Goal: Task Accomplishment & Management: Use online tool/utility

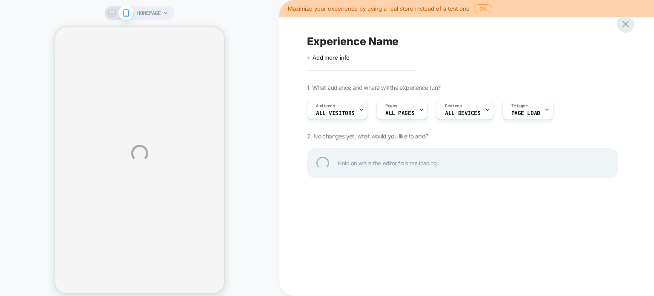
click at [326, 25] on div at bounding box center [625, 23] width 17 height 17
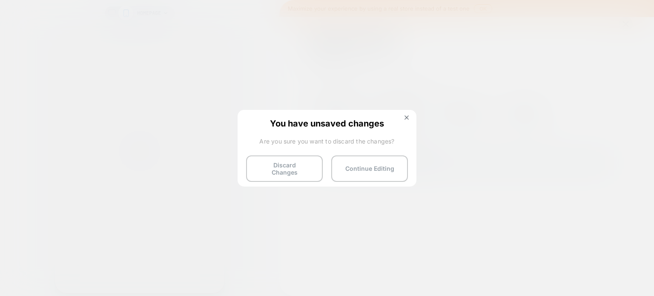
click at [326, 112] on div "You have unsaved changes Are you sure you want to discard the changes? Discard …" at bounding box center [327, 147] width 179 height 75
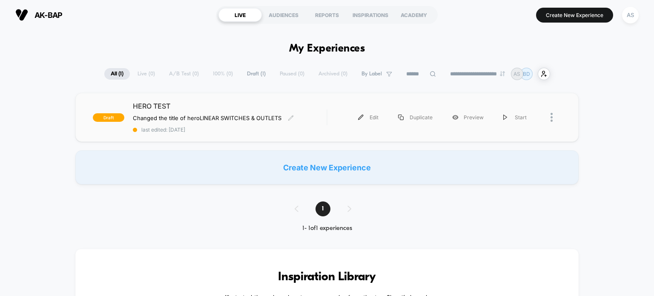
click at [236, 124] on div "HERO TEST Changed the title of hero LINEAR SWITCHES & OUTLETS Click to edit exp…" at bounding box center [230, 117] width 194 height 31
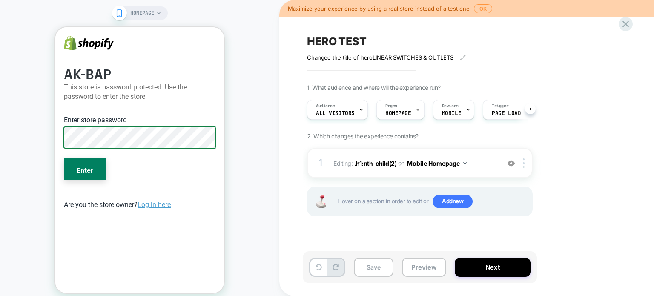
click at [64, 158] on button "Enter" at bounding box center [85, 169] width 42 height 22
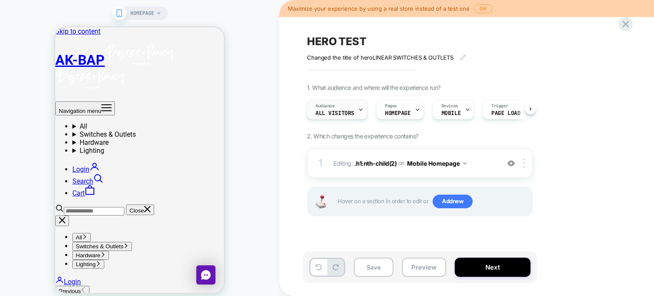
click at [359, 109] on icon at bounding box center [361, 110] width 6 height 6
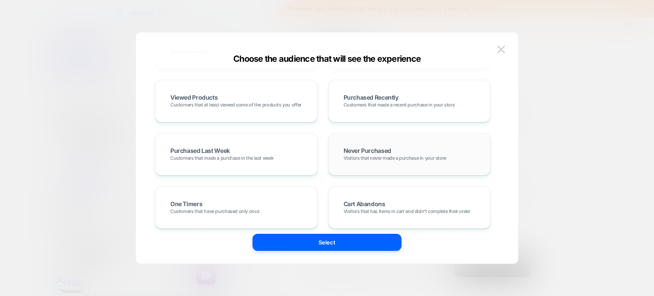
scroll to position [170, 0]
click at [503, 52] on img at bounding box center [501, 49] width 8 height 7
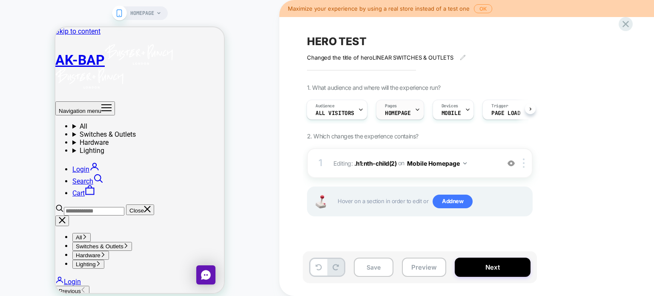
click at [415, 107] on icon at bounding box center [418, 110] width 6 height 6
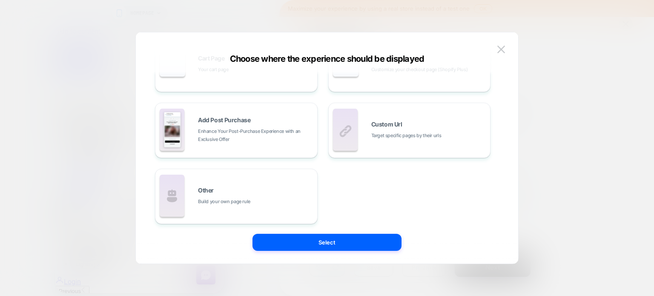
click at [498, 51] on img at bounding box center [501, 49] width 8 height 7
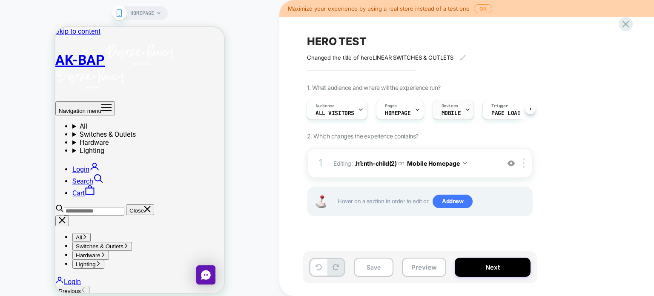
click at [465, 111] on icon at bounding box center [468, 110] width 6 height 6
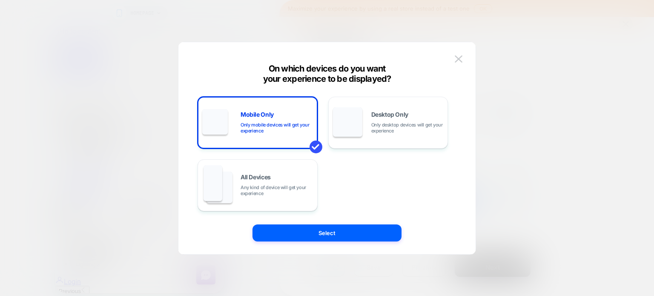
drag, startPoint x: 469, startPoint y: 54, endPoint x: 465, endPoint y: 56, distance: 4.4
click at [467, 55] on div "On which devices do you want your experience to be displayed? Mobile Only Only …" at bounding box center [326, 153] width 297 height 204
click at [455, 59] on img at bounding box center [459, 58] width 8 height 7
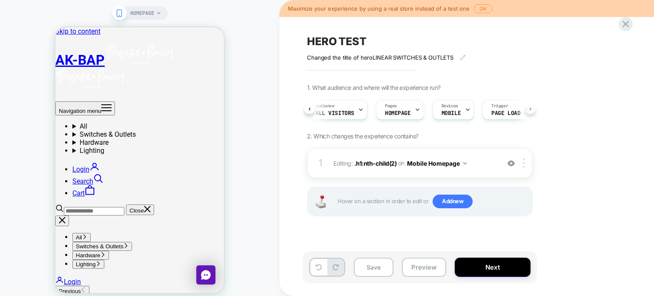
scroll to position [0, 19]
click at [530, 110] on div "Audience All Visitors Pages HOMEPAGE Devices MOBILE Trigger Page Load" at bounding box center [420, 109] width 226 height 29
click at [507, 109] on icon at bounding box center [509, 110] width 6 height 6
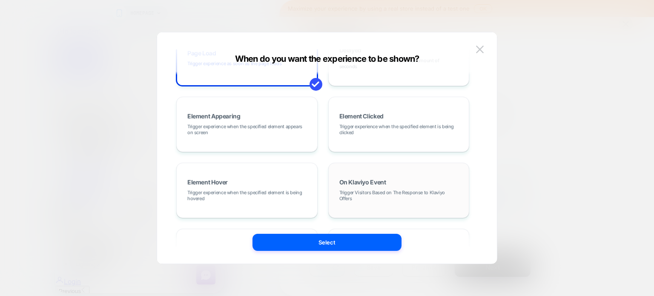
scroll to position [85, 0]
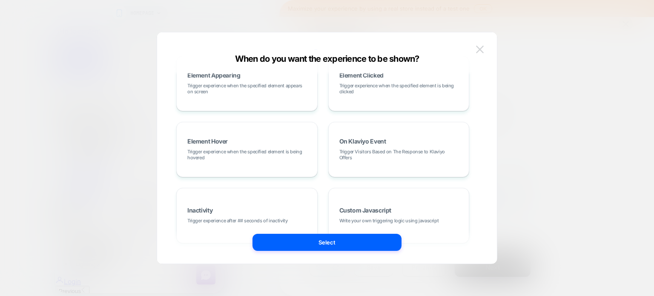
click at [474, 48] on button at bounding box center [480, 49] width 13 height 13
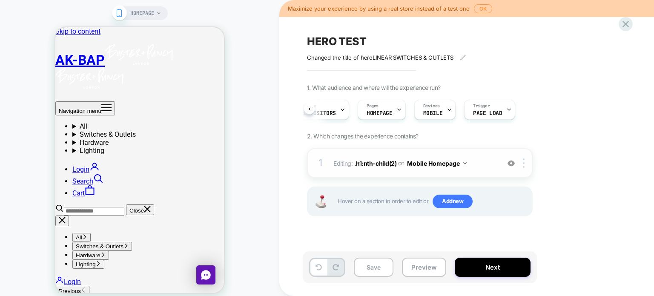
click at [501, 162] on div "1 Editing : .h1:nth-child(2) .h1:nth-child(2) on Mobile Homepage Add Before Add…" at bounding box center [420, 163] width 226 height 30
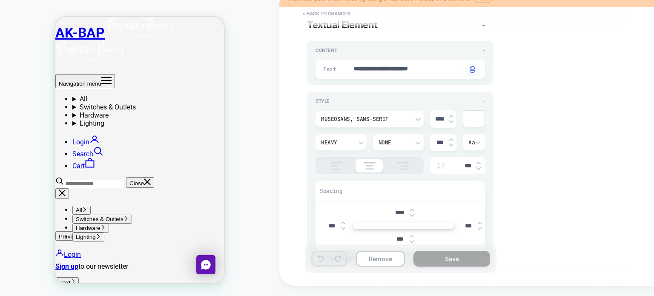
scroll to position [0, 0]
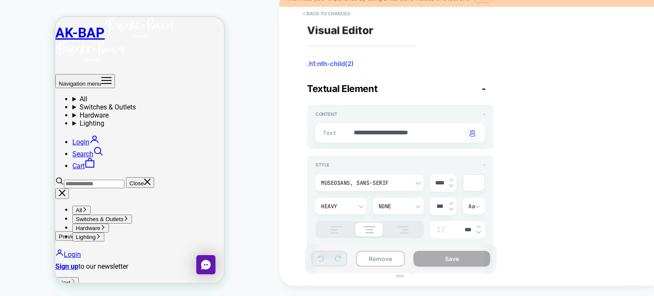
click at [336, 88] on span "Textual Element" at bounding box center [342, 88] width 70 height 11
type textarea "*"
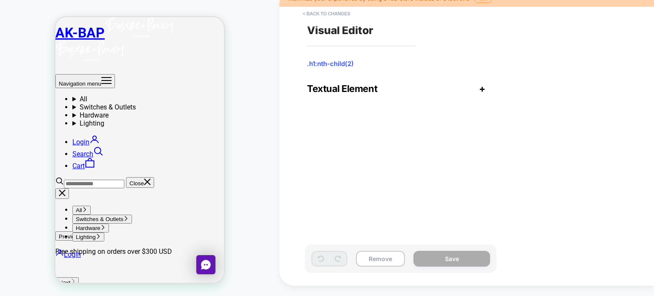
click at [352, 35] on div "**********" at bounding box center [462, 137] width 319 height 279
click at [310, 15] on button "< Back to changes" at bounding box center [327, 14] width 56 height 14
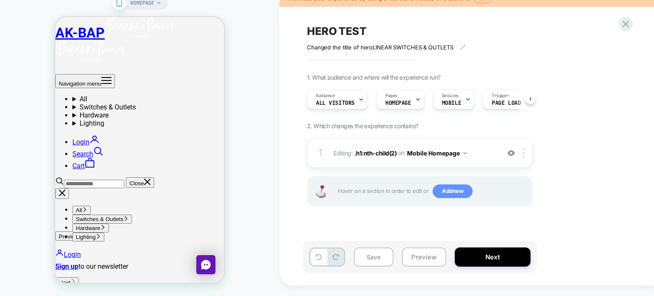
click at [448, 191] on span "Add new" at bounding box center [453, 191] width 40 height 14
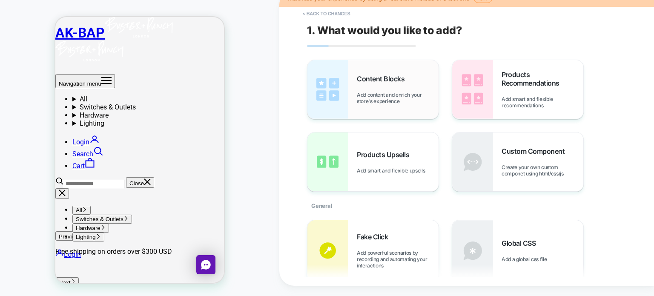
click at [402, 103] on span "Add content and enrich your store's experience" at bounding box center [398, 98] width 82 height 13
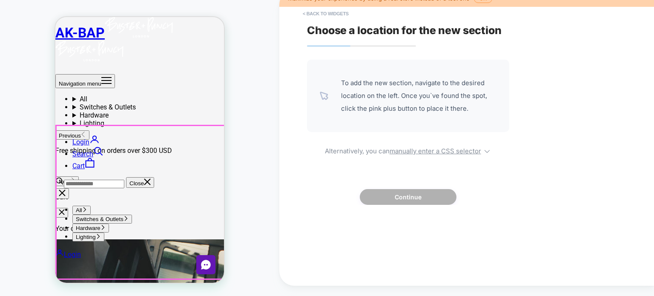
scroll to position [172, 0]
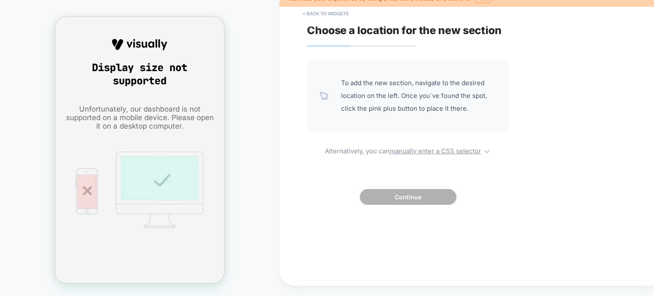
scroll to position [0, 0]
click at [250, 141] on div "HOMEPAGE" at bounding box center [139, 143] width 279 height 290
click at [313, 10] on button "< Back to widgets" at bounding box center [326, 14] width 55 height 14
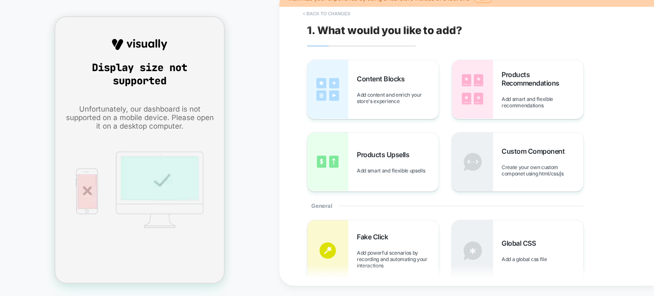
click at [324, 10] on button "< Back to changes" at bounding box center [327, 14] width 56 height 14
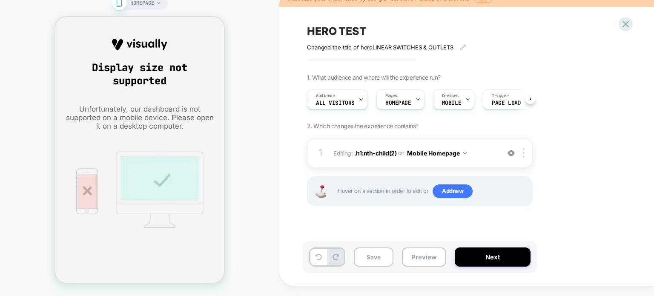
click at [118, 5] on rect at bounding box center [118, 5] width 1 height 0
click at [149, 7] on span "HOMEPAGE" at bounding box center [142, 3] width 24 height 14
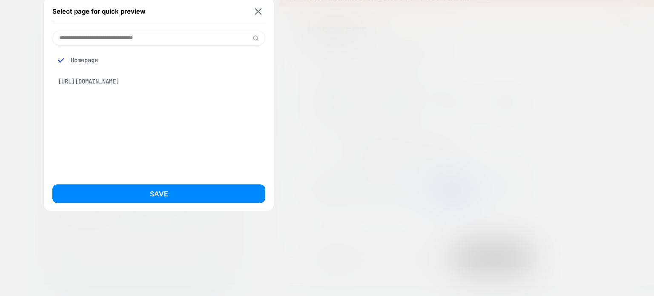
click at [257, 6] on div "Select page for quick preview" at bounding box center [158, 11] width 213 height 21
click at [258, 11] on img at bounding box center [258, 11] width 7 height 6
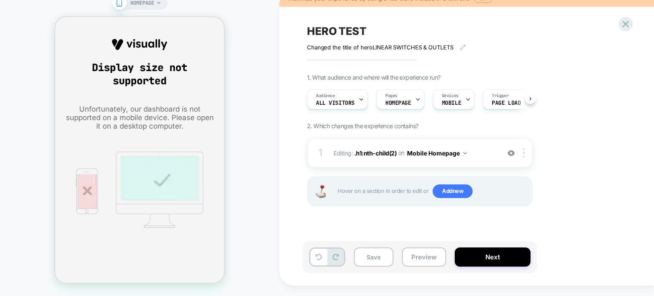
click at [118, 0] on icon at bounding box center [119, 3] width 8 height 8
click at [621, 26] on icon at bounding box center [625, 23] width 11 height 11
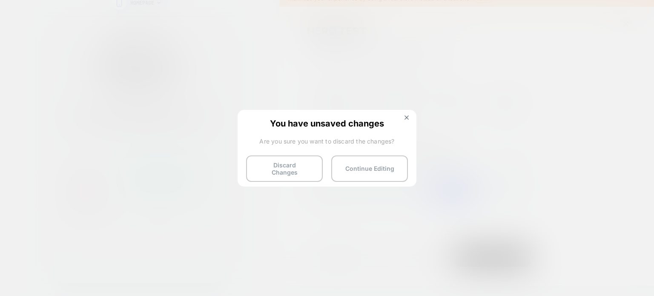
click at [346, 166] on button "Continue Editing" at bounding box center [369, 168] width 77 height 26
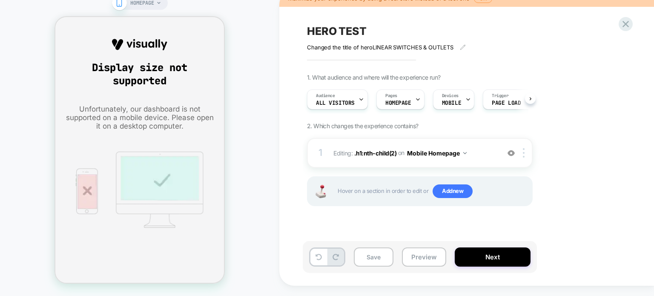
click at [110, 4] on div "HOMEPAGE" at bounding box center [139, 143] width 279 height 290
click at [126, 4] on div "HOMEPAGE" at bounding box center [140, 3] width 56 height 14
click at [115, 6] on icon at bounding box center [119, 3] width 8 height 8
click at [151, 183] on img at bounding box center [140, 190] width 128 height 76
click at [162, 188] on img at bounding box center [140, 190] width 128 height 76
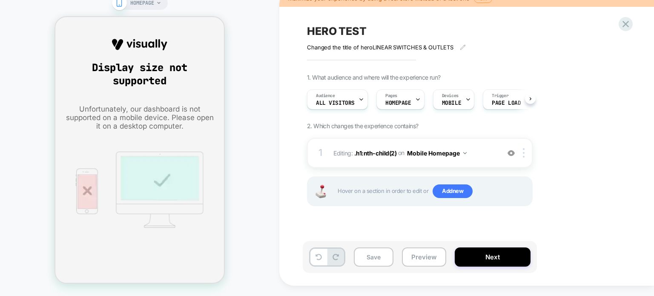
click at [233, 170] on div "HOMEPAGE" at bounding box center [139, 143] width 279 height 290
click at [463, 257] on button "Next" at bounding box center [493, 256] width 76 height 19
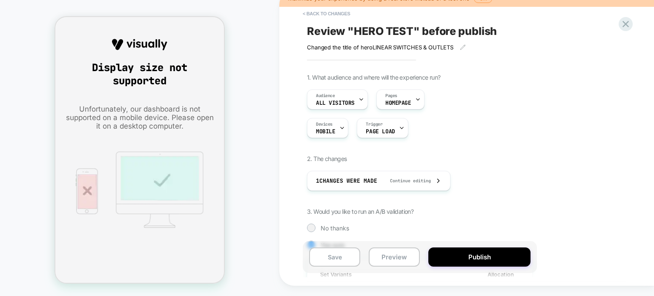
drag, startPoint x: 314, startPoint y: 8, endPoint x: 332, endPoint y: 6, distance: 18.4
click at [314, 7] on button "< Back to changes" at bounding box center [327, 14] width 56 height 14
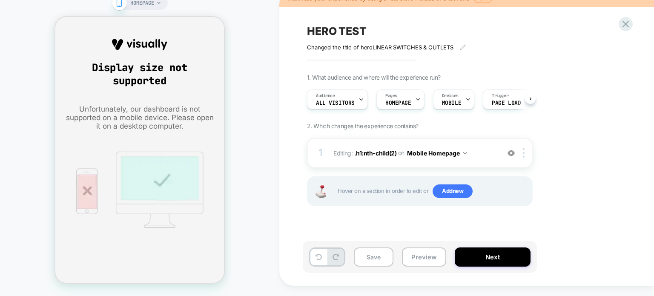
click at [213, 27] on div "Sorry, page not found! :( Display size not supported Unfortunately, our dashboa…" at bounding box center [139, 150] width 169 height 266
drag, startPoint x: 147, startPoint y: 1, endPoint x: 114, endPoint y: 11, distance: 34.2
click at [112, 11] on div "HOMEPAGE" at bounding box center [139, 143] width 279 height 290
click at [119, 6] on icon at bounding box center [119, 3] width 8 height 8
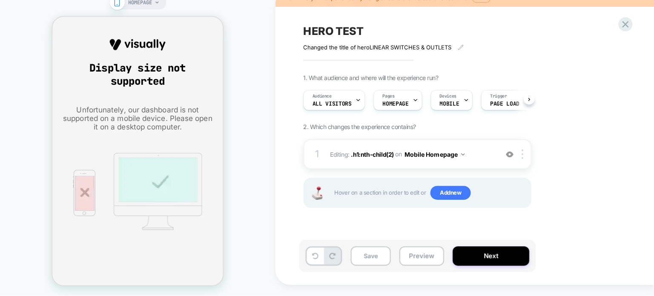
scroll to position [10, 0]
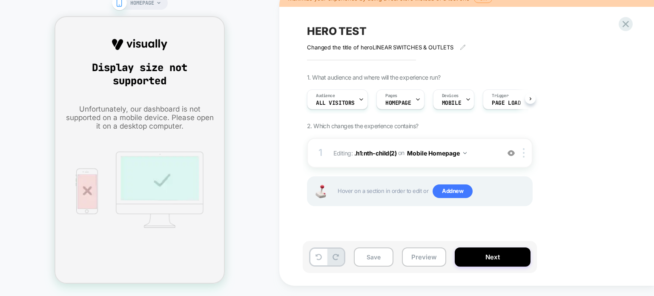
drag, startPoint x: 255, startPoint y: 46, endPoint x: 254, endPoint y: 76, distance: 29.8
click at [254, 68] on div "HOMEPAGE" at bounding box center [139, 143] width 279 height 290
click at [242, 66] on div "HOMEPAGE" at bounding box center [139, 143] width 279 height 290
click at [244, 194] on div "HOMEPAGE" at bounding box center [139, 143] width 279 height 290
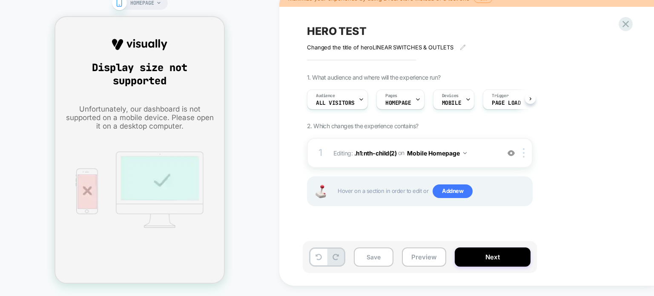
click at [147, 169] on img at bounding box center [140, 190] width 128 height 76
click at [122, 5] on icon at bounding box center [119, 3] width 8 height 8
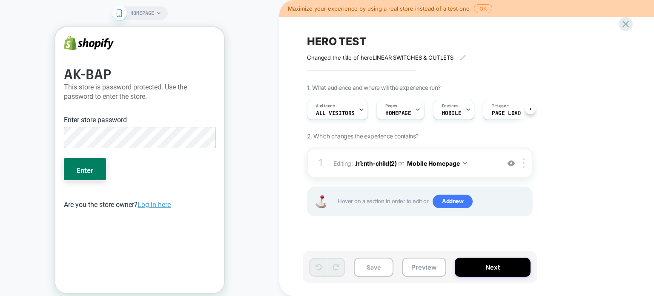
click at [121, 13] on icon at bounding box center [119, 13] width 8 height 8
click at [153, 12] on span "HOMEPAGE" at bounding box center [142, 13] width 24 height 14
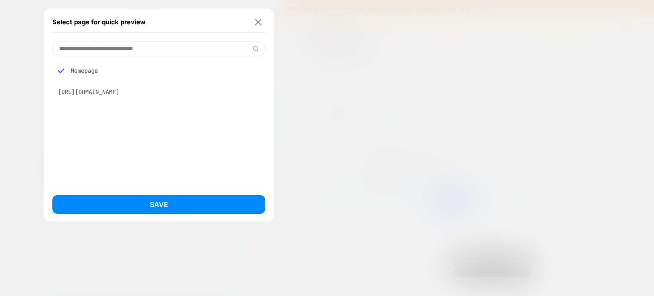
click at [253, 23] on button at bounding box center [258, 21] width 11 height 7
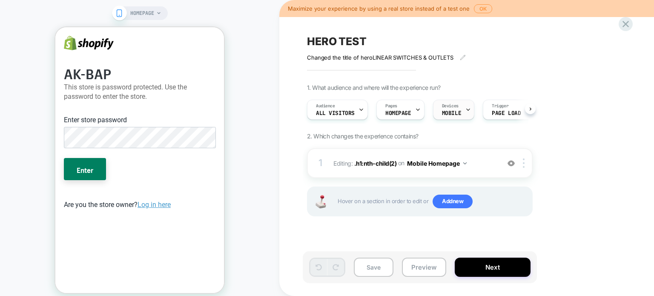
click at [465, 109] on icon at bounding box center [468, 110] width 6 height 6
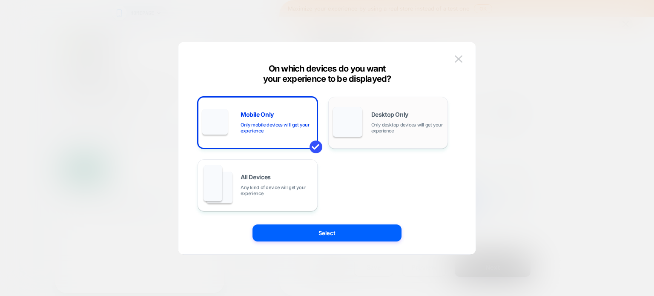
click at [393, 127] on span "Only desktop devices will get your experience" at bounding box center [407, 128] width 72 height 12
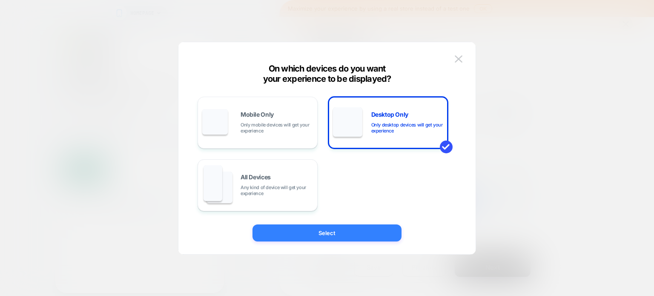
drag, startPoint x: 346, startPoint y: 231, endPoint x: 438, endPoint y: 273, distance: 100.8
click at [346, 232] on button "Select" at bounding box center [327, 232] width 149 height 17
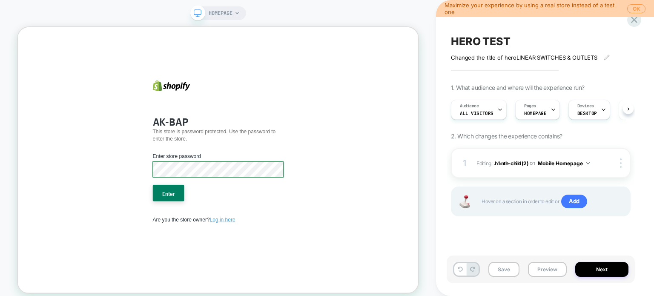
click at [198, 237] on button "Enter" at bounding box center [219, 248] width 42 height 22
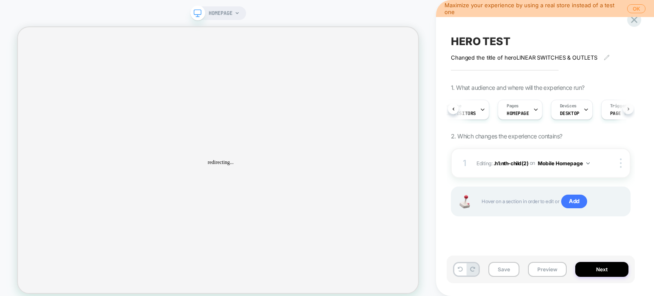
click at [627, 109] on icon at bounding box center [628, 108] width 3 height 3
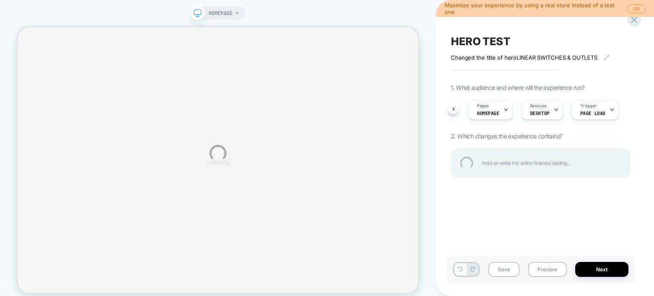
click at [571, 206] on div "HOMEPAGE Maximize your experience by using a real store instead of a test one O…" at bounding box center [327, 153] width 654 height 307
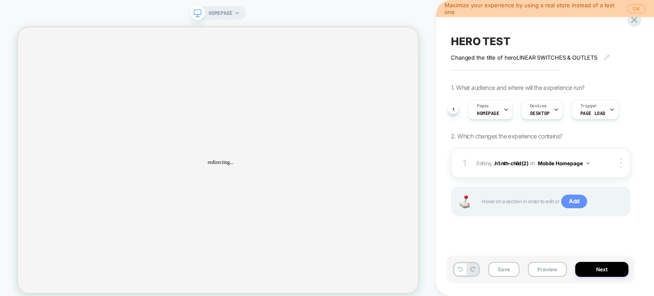
scroll to position [0, 48]
click at [574, 199] on span "Add" at bounding box center [574, 202] width 26 height 14
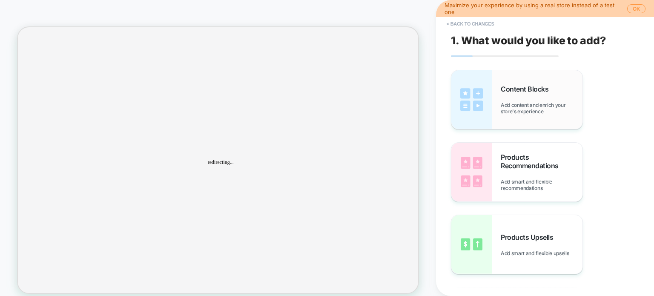
click at [534, 106] on span "Add content and enrich your store's experience" at bounding box center [542, 108] width 82 height 13
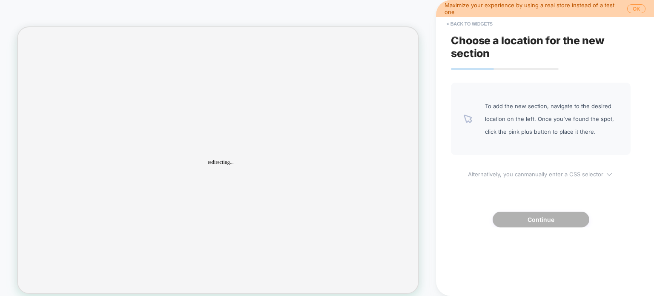
click at [611, 175] on icon at bounding box center [609, 174] width 9 height 9
select select "*******"
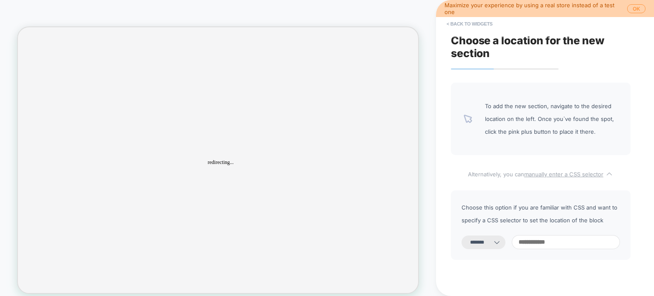
click at [611, 175] on icon at bounding box center [609, 174] width 9 height 9
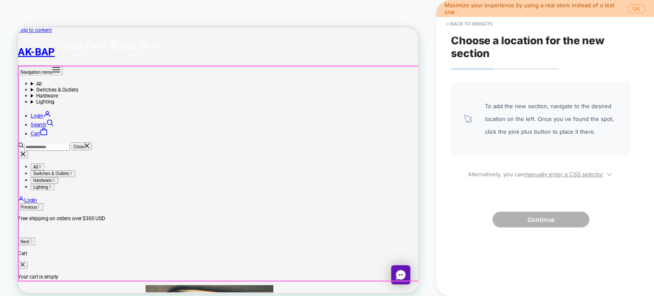
scroll to position [128, 0]
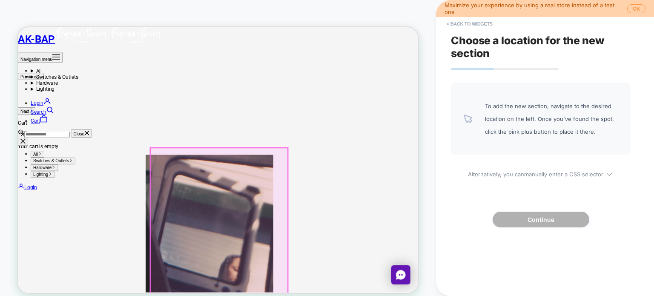
scroll to position [213, 0]
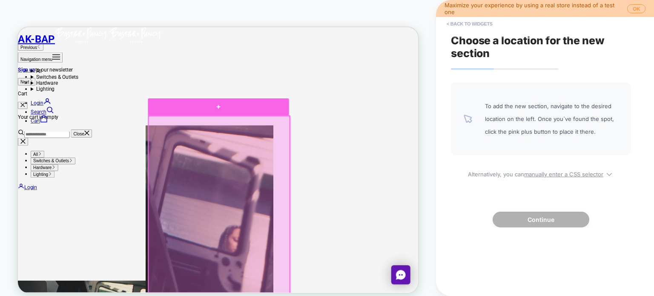
click at [309, 141] on div at bounding box center [285, 133] width 188 height 23
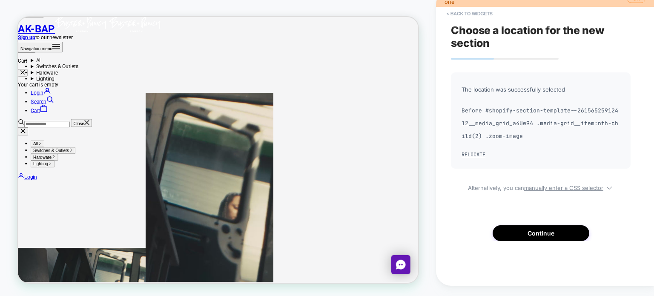
scroll to position [198, 0]
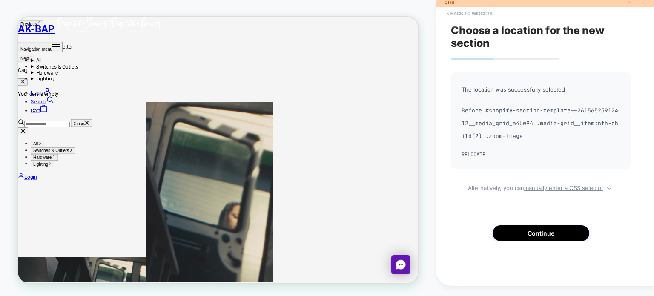
scroll to position [284, 0]
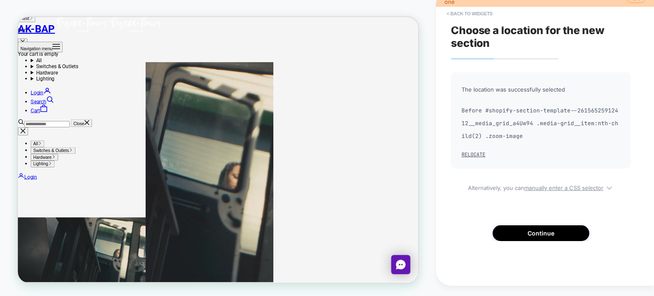
click at [546, 231] on button "Continue" at bounding box center [541, 233] width 97 height 16
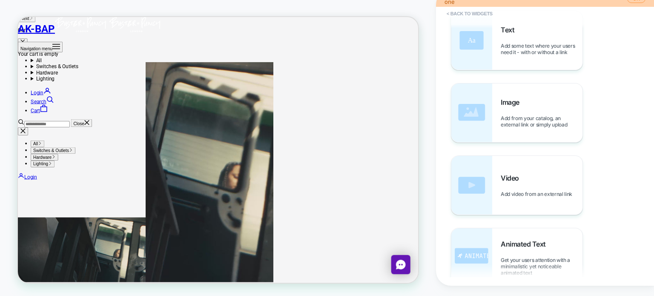
scroll to position [0, 0]
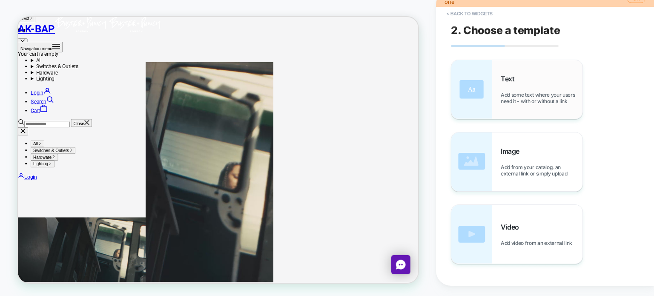
drag, startPoint x: 517, startPoint y: 89, endPoint x: 210, endPoint y: 249, distance: 345.9
click at [517, 89] on div "Text Add some text where your users need it - with or without a link" at bounding box center [542, 90] width 82 height 30
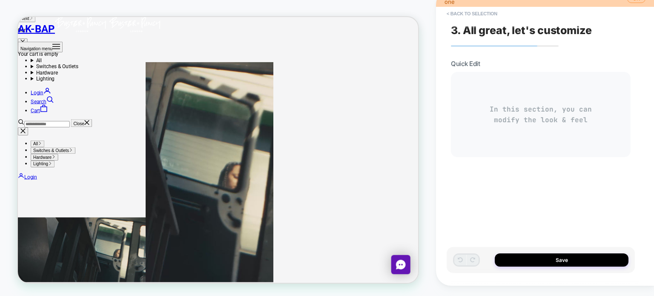
click at [560, 113] on div "In this section, you can modify the look & feel" at bounding box center [541, 114] width 180 height 85
click at [556, 105] on div "In this section, you can modify the look & feel" at bounding box center [541, 114] width 180 height 85
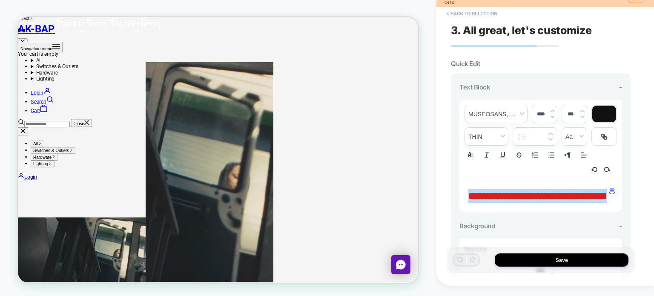
drag, startPoint x: 569, startPoint y: 210, endPoint x: 475, endPoint y: 190, distance: 95.8
click at [475, 190] on p "**********" at bounding box center [537, 196] width 139 height 14
type input "****"
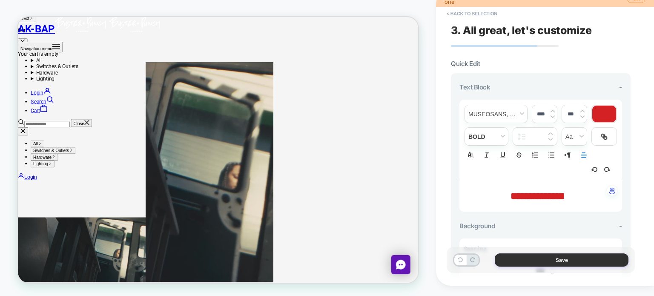
click at [573, 256] on button "Save" at bounding box center [562, 259] width 134 height 13
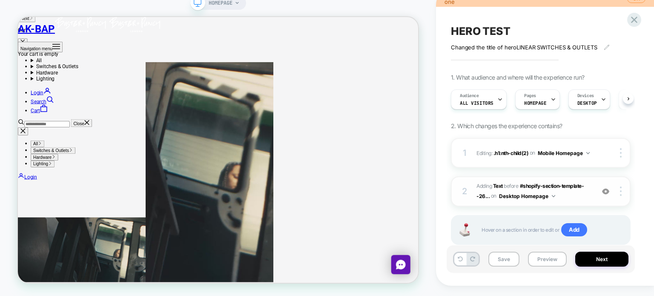
scroll to position [22, 0]
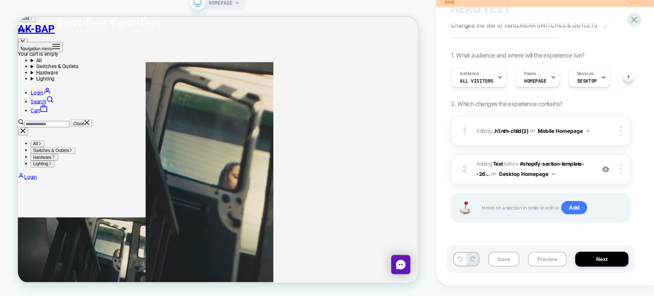
click at [551, 259] on button "Preview" at bounding box center [547, 259] width 39 height 15
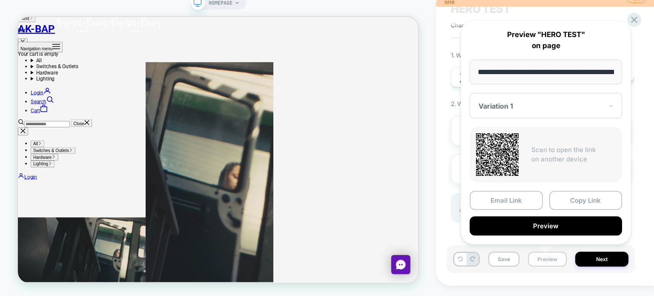
scroll to position [0, 35]
click at [465, 233] on div "**********" at bounding box center [546, 132] width 170 height 224
click at [452, 235] on div "**********" at bounding box center [545, 132] width 187 height 241
click at [605, 259] on button "Next" at bounding box center [601, 259] width 53 height 15
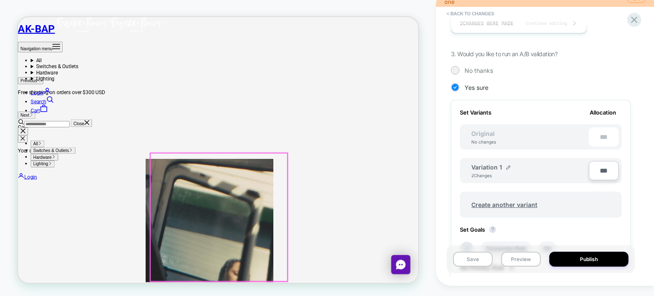
scroll to position [241, 0]
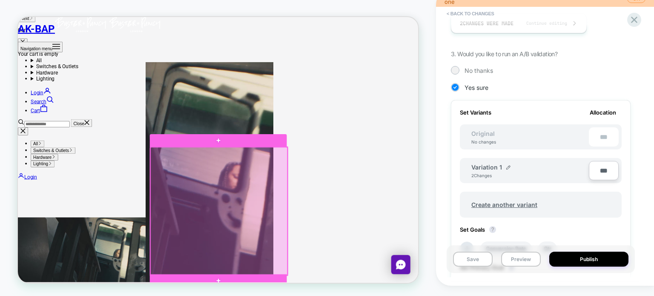
scroll to position [369, 0]
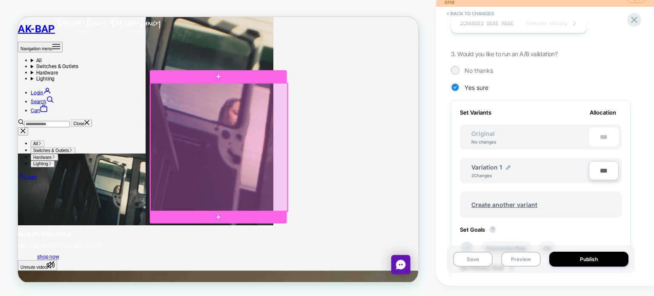
drag, startPoint x: 342, startPoint y: 258, endPoint x: 354, endPoint y: 208, distance: 51.4
click at [354, 208] on div at bounding box center [286, 191] width 183 height 171
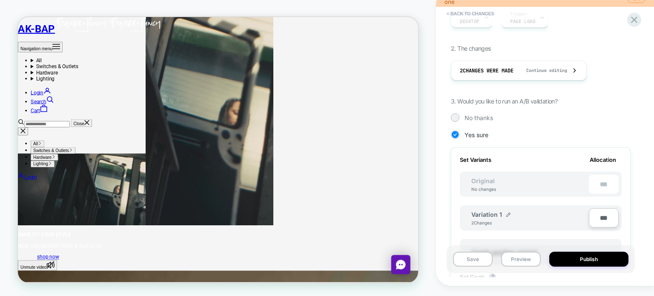
scroll to position [213, 0]
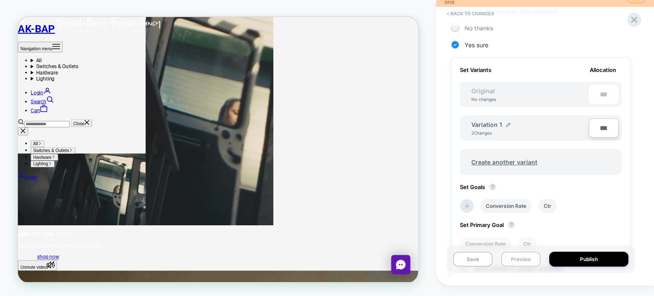
click at [519, 258] on button "Preview" at bounding box center [521, 259] width 40 height 15
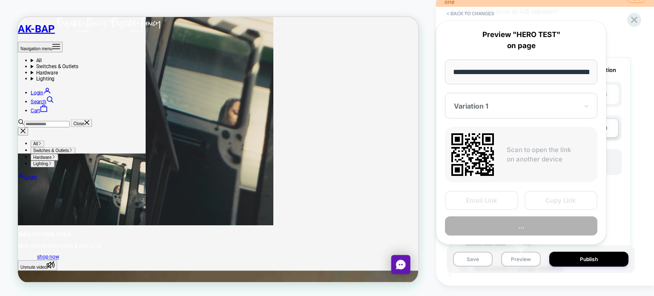
scroll to position [0, 35]
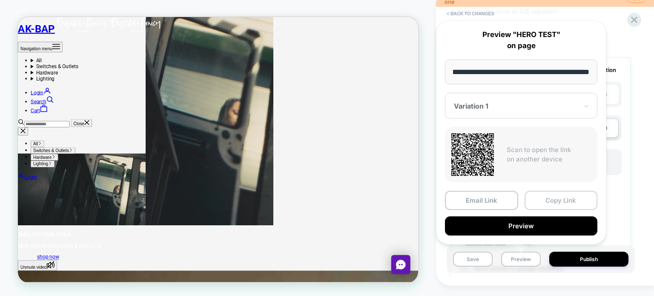
click at [545, 200] on button "Copy Link" at bounding box center [561, 200] width 73 height 19
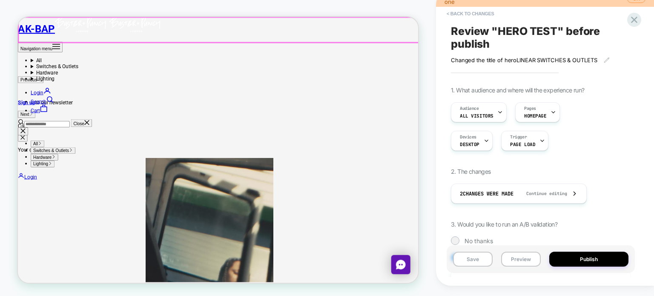
scroll to position [0, 0]
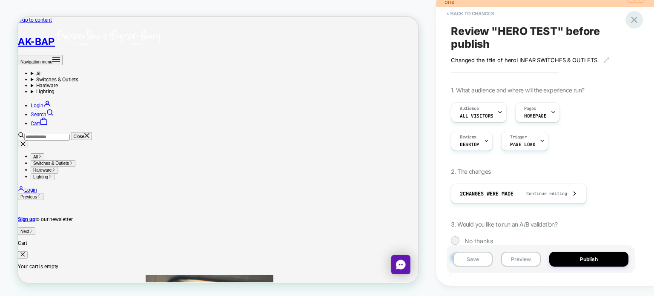
click at [630, 21] on icon at bounding box center [634, 19] width 11 height 11
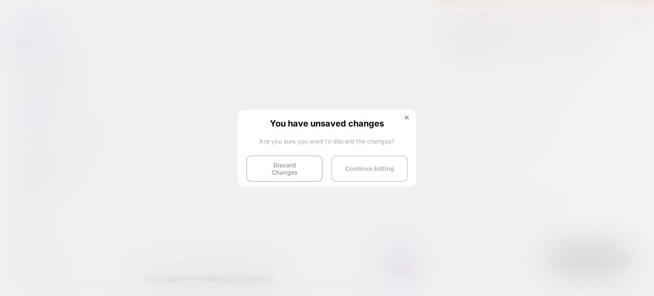
click at [363, 165] on button "Continue Editing" at bounding box center [369, 168] width 77 height 26
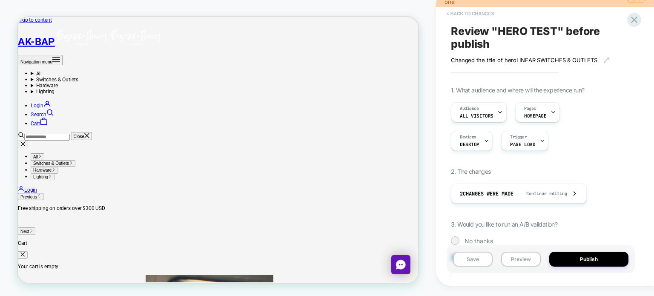
click at [475, 14] on button "< Back to changes" at bounding box center [470, 14] width 56 height 14
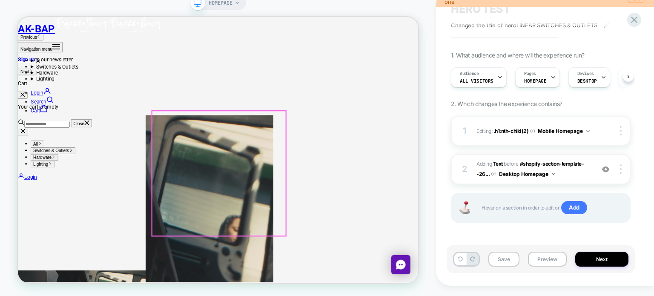
scroll to position [298, 0]
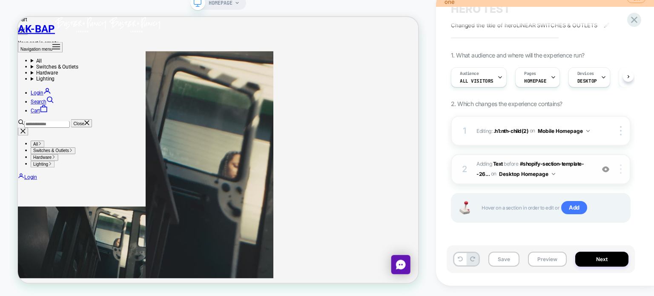
click at [621, 166] on img at bounding box center [621, 168] width 2 height 9
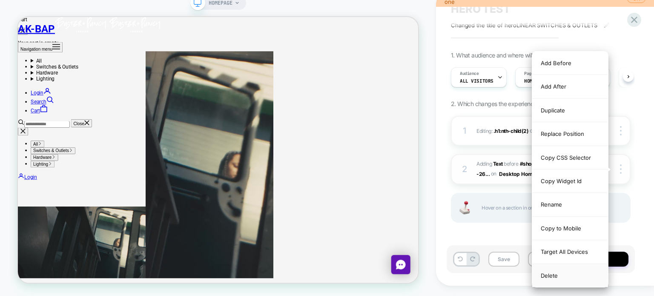
click at [556, 275] on div "Delete" at bounding box center [570, 275] width 76 height 23
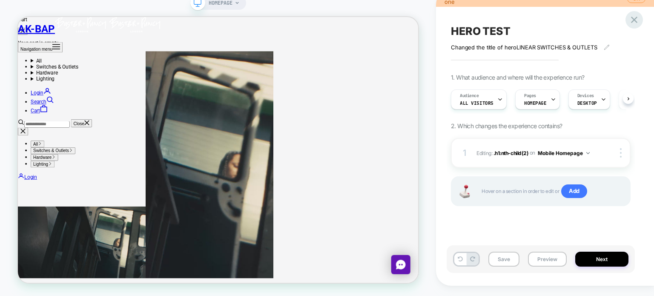
click at [635, 21] on icon at bounding box center [634, 20] width 6 height 6
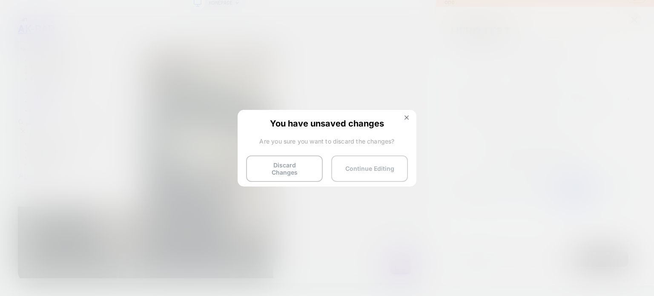
click at [365, 167] on button "Continue Editing" at bounding box center [369, 168] width 77 height 26
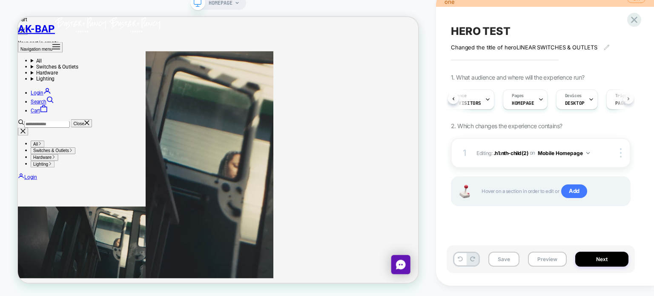
click at [630, 99] on button at bounding box center [628, 98] width 11 height 11
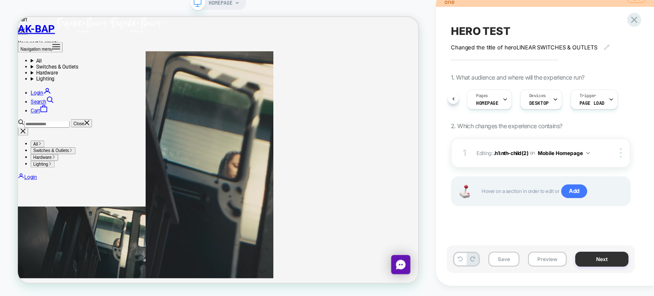
click at [596, 264] on button "Next" at bounding box center [601, 259] width 53 height 15
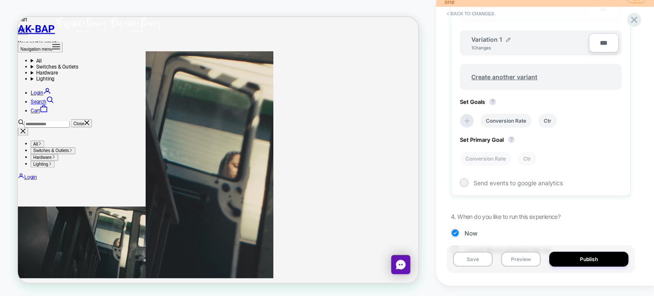
scroll to position [341, 0]
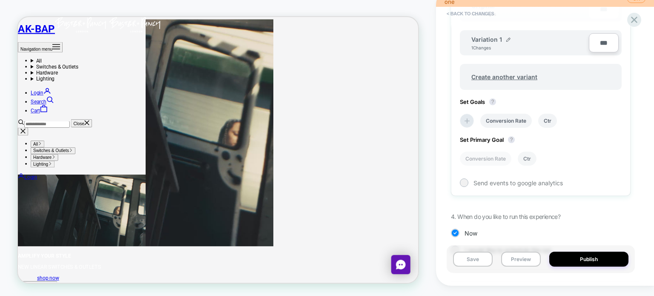
click at [525, 159] on li "Ctr" at bounding box center [527, 159] width 19 height 14
click at [529, 158] on li "Ctr" at bounding box center [527, 159] width 19 height 14
click at [469, 121] on icon at bounding box center [467, 121] width 9 height 9
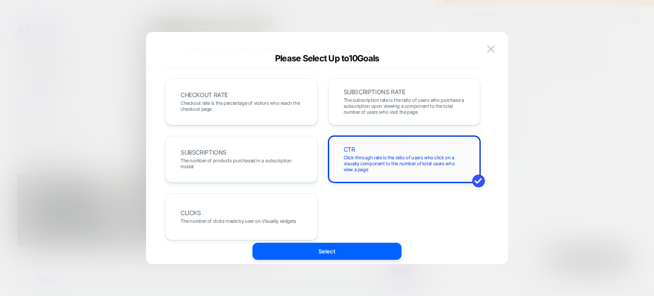
scroll to position [351, 0]
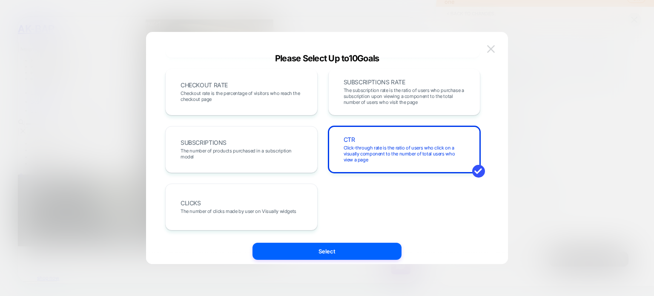
click at [491, 48] on img at bounding box center [491, 48] width 8 height 7
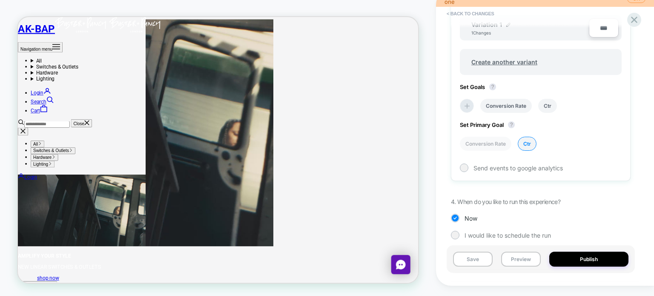
scroll to position [320, 0]
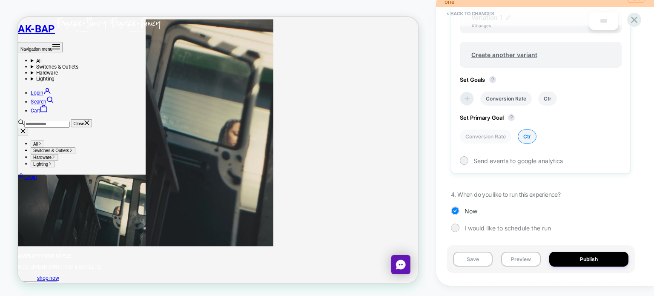
click at [468, 100] on icon at bounding box center [467, 99] width 9 height 9
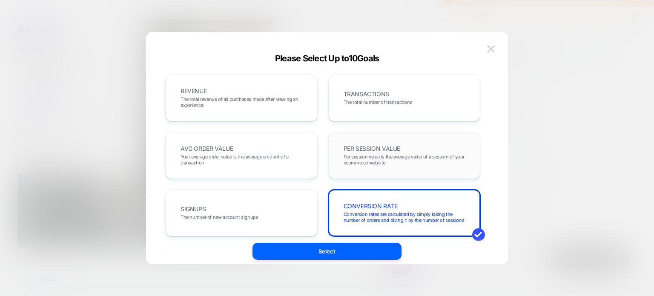
click at [361, 161] on span "Per session value is the average value of a session of your ecommerce website" at bounding box center [405, 160] width 122 height 12
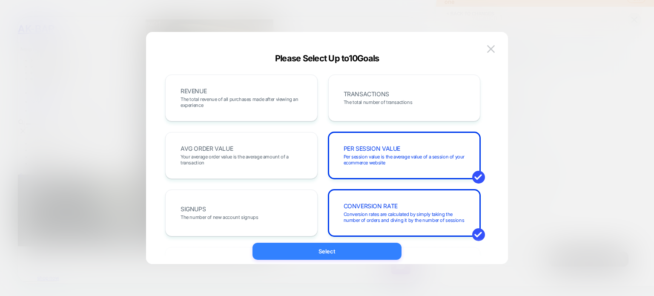
click at [354, 250] on button "Select" at bounding box center [327, 251] width 149 height 17
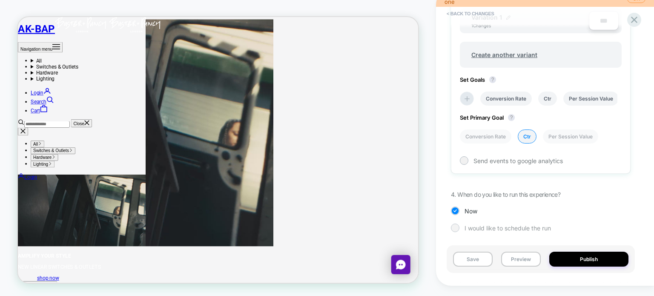
click at [454, 228] on div at bounding box center [455, 227] width 6 height 6
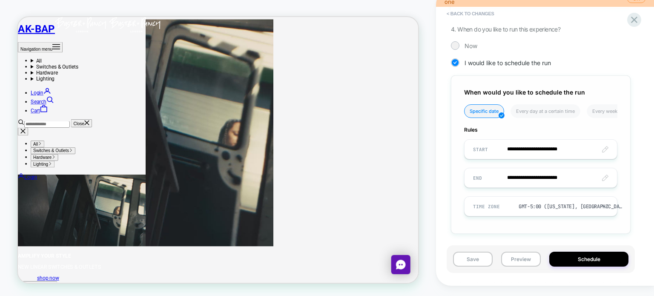
scroll to position [486, 0]
click at [557, 110] on li "Every day at a certain time" at bounding box center [546, 111] width 70 height 14
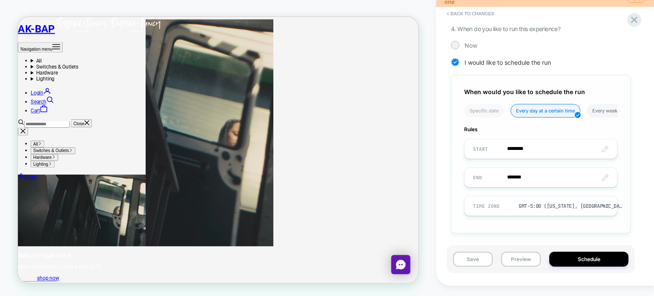
click at [603, 105] on li "Every week on a certain day" at bounding box center [623, 111] width 73 height 14
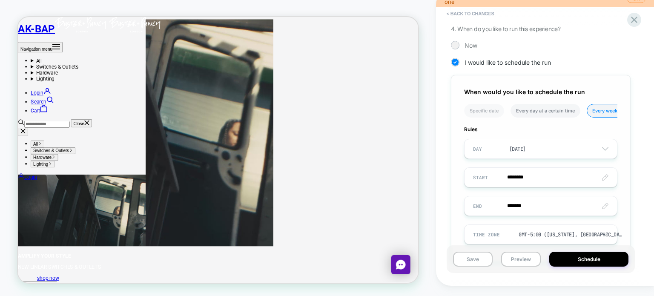
drag, startPoint x: 600, startPoint y: 107, endPoint x: 518, endPoint y: 107, distance: 81.8
click at [518, 107] on ul "Specific date Every day at a certain time Every week on a certain day" at bounding box center [540, 114] width 153 height 20
drag, startPoint x: 452, startPoint y: 148, endPoint x: 441, endPoint y: 149, distance: 10.7
click at [441, 149] on div "< Back to changes Review " HERO TEST " before publish Changed the title of hero…" at bounding box center [545, 138] width 218 height 296
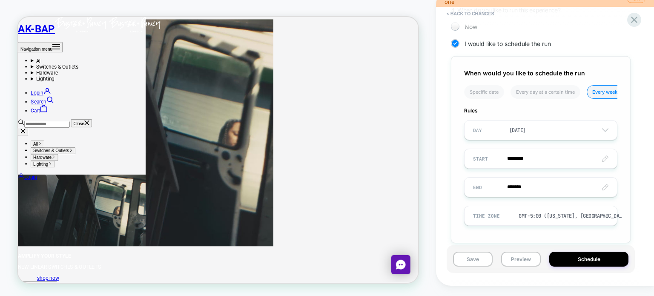
scroll to position [514, 0]
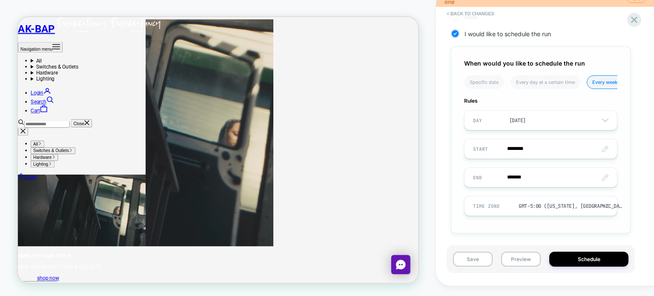
click at [608, 204] on img at bounding box center [605, 206] width 6 height 4
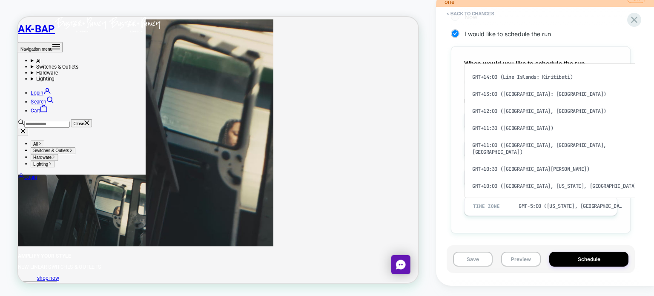
click at [600, 205] on div "GMT-5:00 ([US_STATE], [GEOGRAPHIC_DATA], [GEOGRAPHIC_DATA])" at bounding box center [565, 206] width 201 height 16
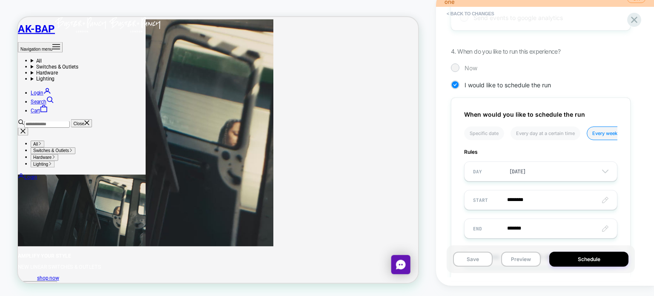
scroll to position [472, 0]
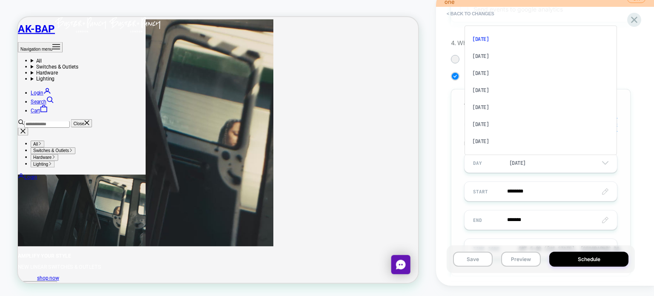
click at [530, 162] on input "text" at bounding box center [528, 162] width 3 height 7
click at [477, 123] on div "[DATE]" at bounding box center [541, 124] width 146 height 17
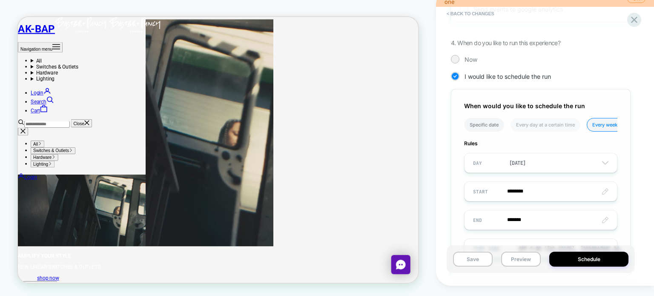
click at [495, 123] on li "Specific date" at bounding box center [484, 125] width 40 height 14
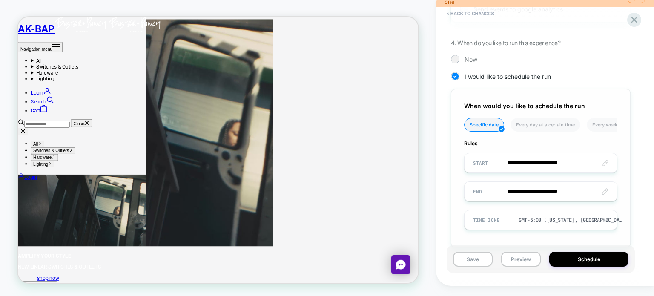
click at [543, 161] on input "**********" at bounding box center [541, 163] width 152 height 20
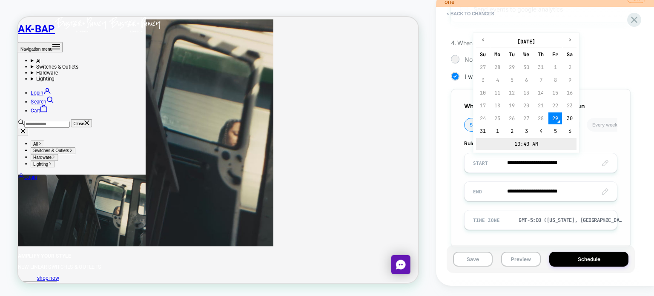
click at [533, 144] on td "10:40 AM" at bounding box center [526, 144] width 100 height 12
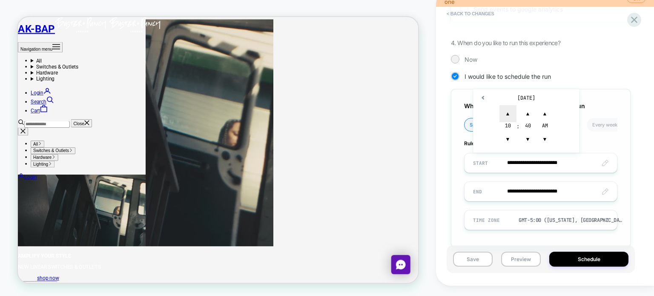
click at [506, 111] on span "▲" at bounding box center [508, 113] width 17 height 17
click at [526, 111] on span "▲" at bounding box center [528, 113] width 17 height 17
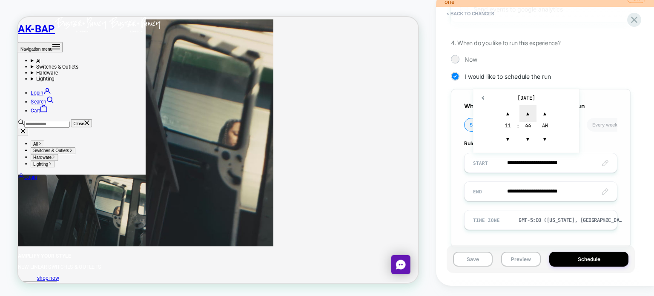
click at [526, 111] on span "▲" at bounding box center [528, 113] width 17 height 17
click at [545, 108] on span "▲" at bounding box center [545, 113] width 17 height 17
type input "**********"
click at [628, 152] on div "**********" at bounding box center [541, 168] width 180 height 158
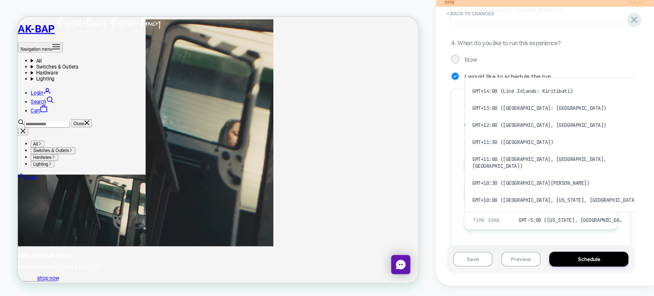
click at [555, 218] on div "GMT-5:00 ([US_STATE], [GEOGRAPHIC_DATA], [GEOGRAPHIC_DATA])" at bounding box center [571, 220] width 104 height 7
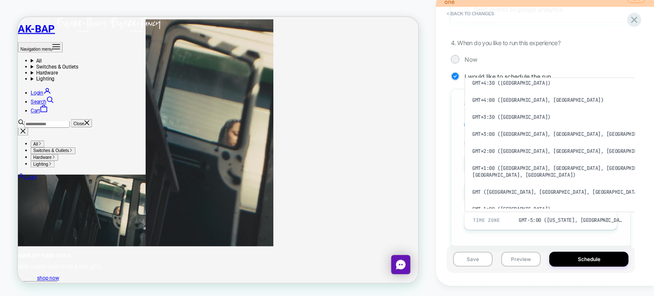
scroll to position [310, 0]
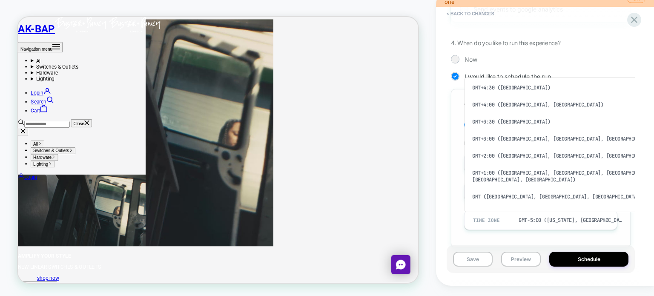
click at [520, 188] on div "GMT ([GEOGRAPHIC_DATA], [GEOGRAPHIC_DATA], [GEOGRAPHIC_DATA])" at bounding box center [565, 196] width 194 height 17
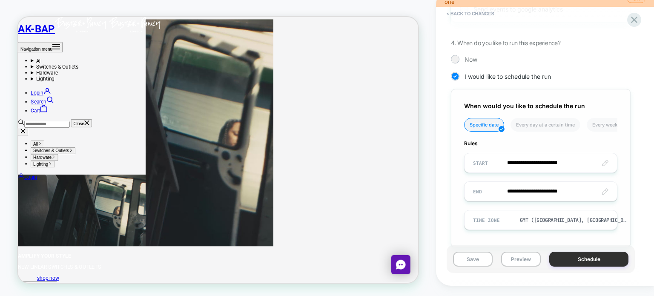
click at [588, 259] on button "Schedule" at bounding box center [588, 259] width 79 height 15
click at [518, 264] on button "Preview" at bounding box center [521, 259] width 40 height 15
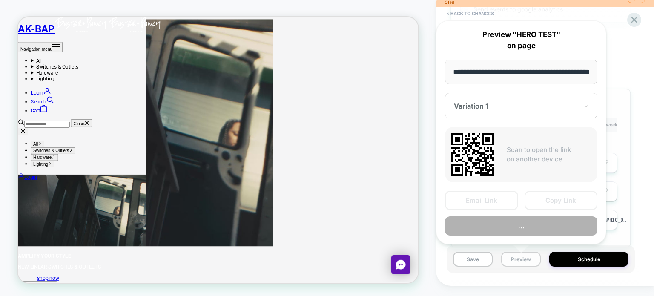
scroll to position [0, 35]
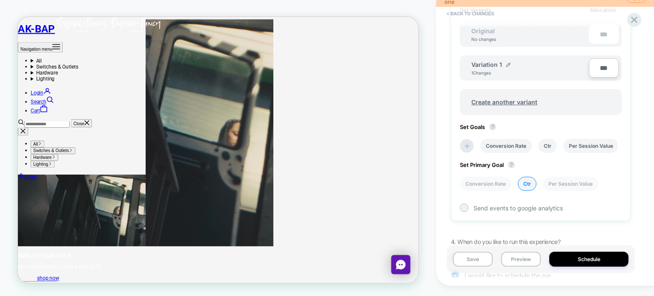
scroll to position [401, 0]
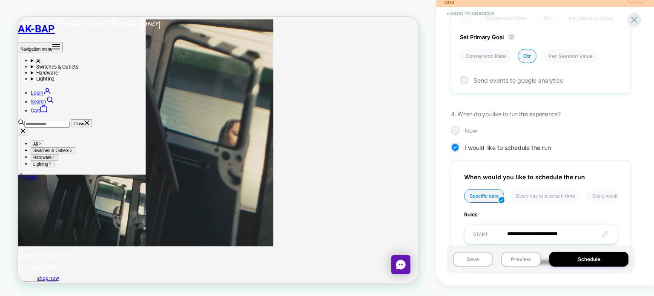
click at [462, 129] on div "Now" at bounding box center [541, 130] width 180 height 9
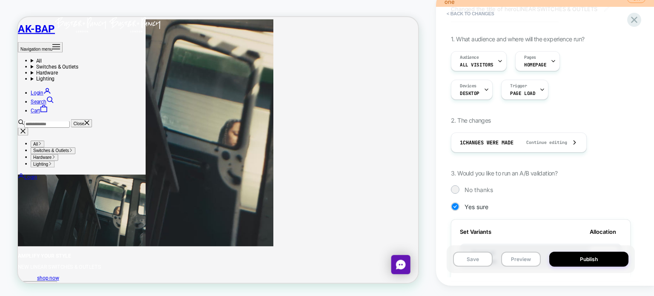
scroll to position [0, 0]
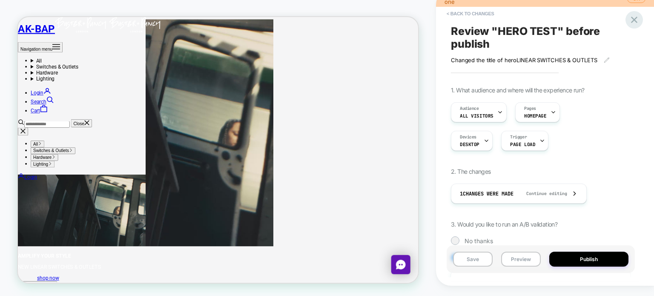
click at [633, 22] on icon at bounding box center [634, 19] width 11 height 11
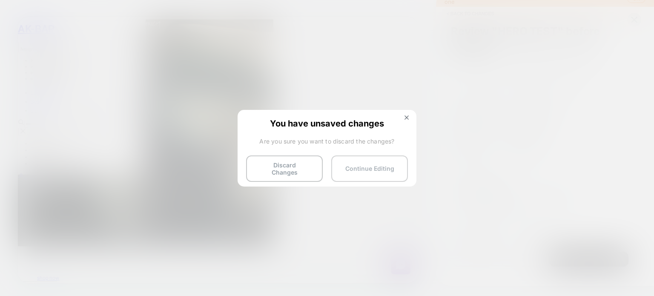
click at [356, 164] on button "Continue Editing" at bounding box center [369, 168] width 77 height 26
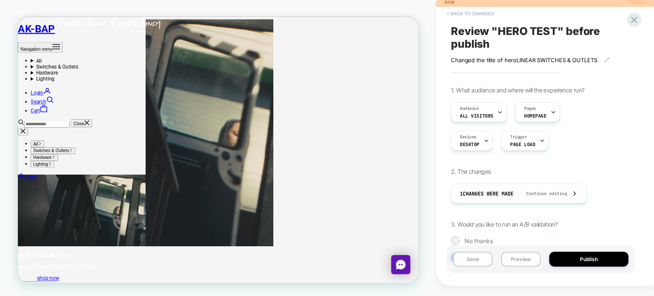
click at [464, 11] on button "< Back to changes" at bounding box center [470, 14] width 56 height 14
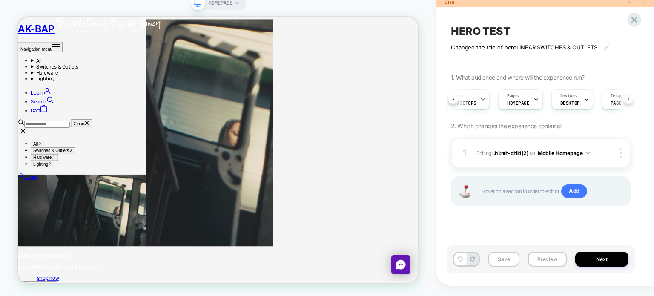
click at [628, 98] on icon at bounding box center [628, 98] width 3 height 3
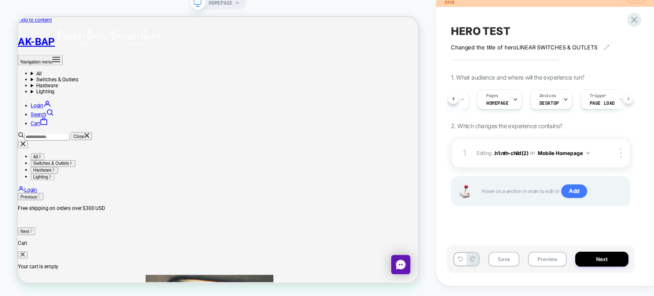
scroll to position [0, 47]
click at [451, 98] on div "Audience All Visitors Pages HOMEPAGE Devices DESKTOP Trigger Page Load" at bounding box center [541, 99] width 180 height 29
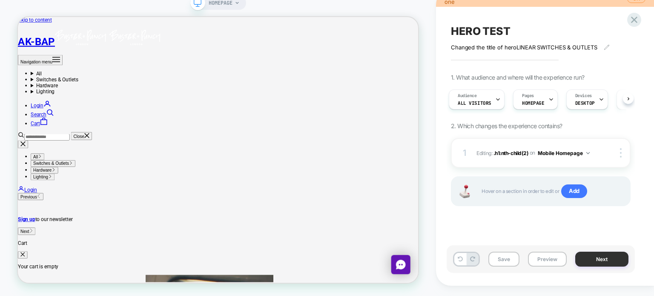
click at [588, 258] on button "Next" at bounding box center [601, 259] width 53 height 15
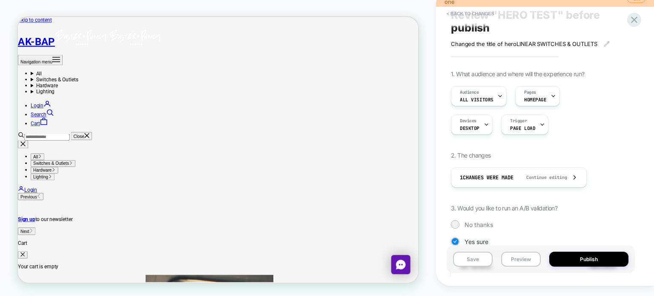
scroll to position [0, 0]
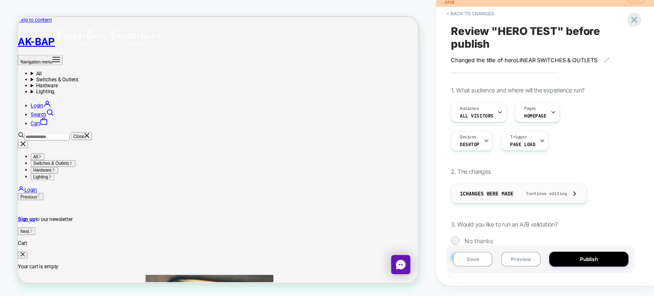
click at [507, 190] on span "1 Changes were made" at bounding box center [487, 193] width 54 height 7
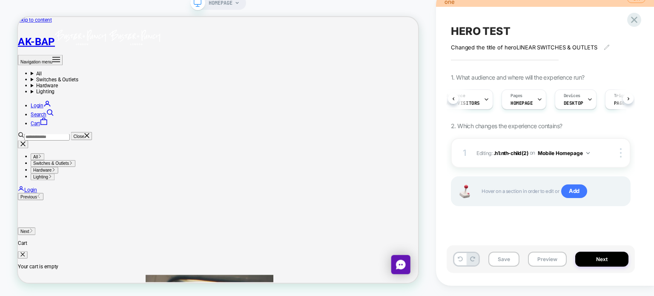
scroll to position [0, 20]
click at [580, 104] on div at bounding box center [583, 99] width 6 height 19
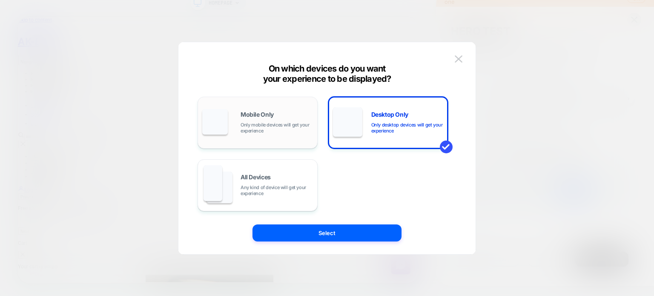
click at [297, 136] on div "Mobile Only Only mobile devices will get your experience" at bounding box center [257, 122] width 111 height 43
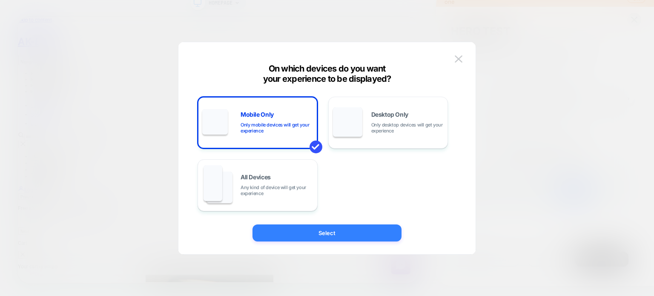
click at [352, 232] on button "Select" at bounding box center [327, 232] width 149 height 17
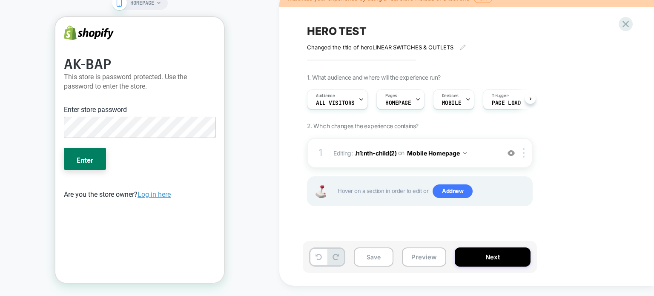
click at [64, 148] on button "Enter" at bounding box center [85, 159] width 42 height 22
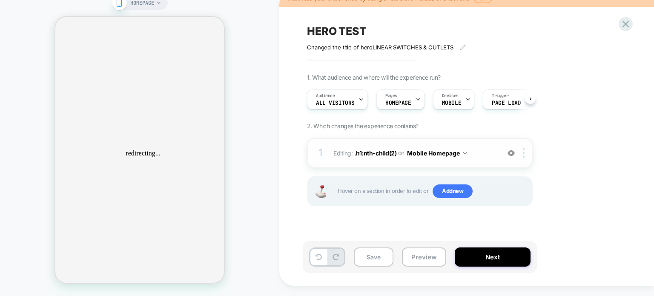
click at [456, 160] on div "1 Editing : .h1:nth-child(2) .h1:nth-child(2) on Mobile Homepage Add Before Add…" at bounding box center [420, 153] width 226 height 30
click at [455, 151] on button "Mobile Homepage" at bounding box center [437, 153] width 60 height 12
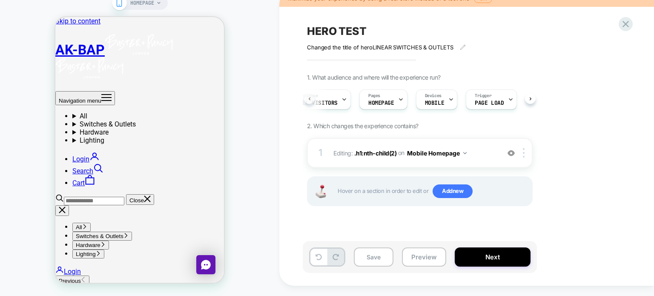
scroll to position [0, 3]
click at [308, 98] on div "Audience All Visitors Pages HOMEPAGE Devices MOBILE Trigger Page Load" at bounding box center [420, 99] width 226 height 29
click at [356, 102] on div at bounding box center [359, 99] width 6 height 19
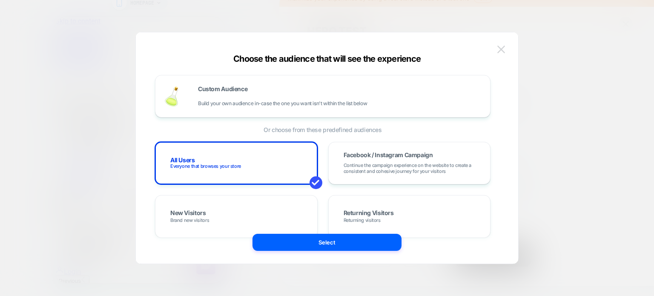
click at [504, 46] on img at bounding box center [501, 49] width 8 height 7
